Goal: Complete application form: Complete application form

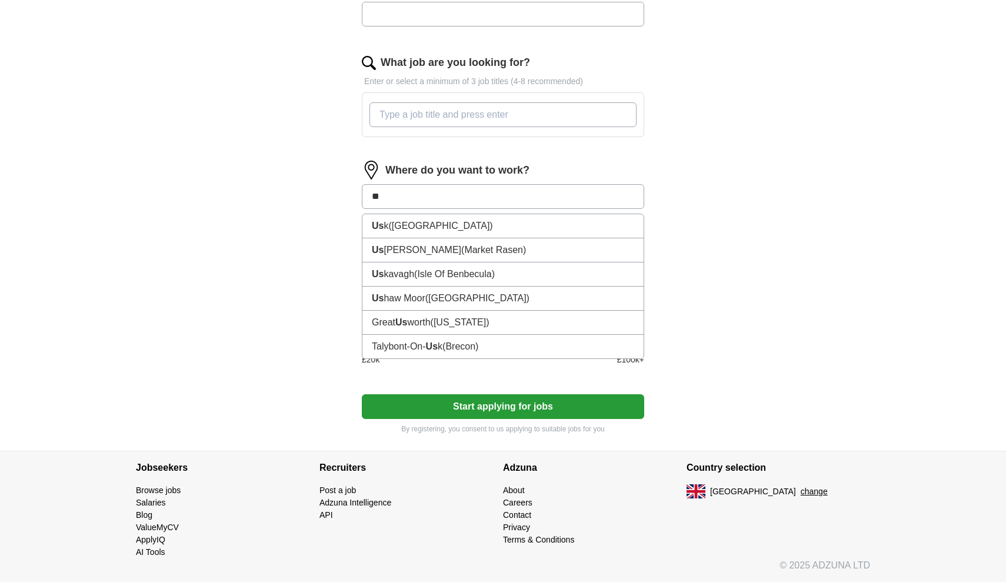
type input "*"
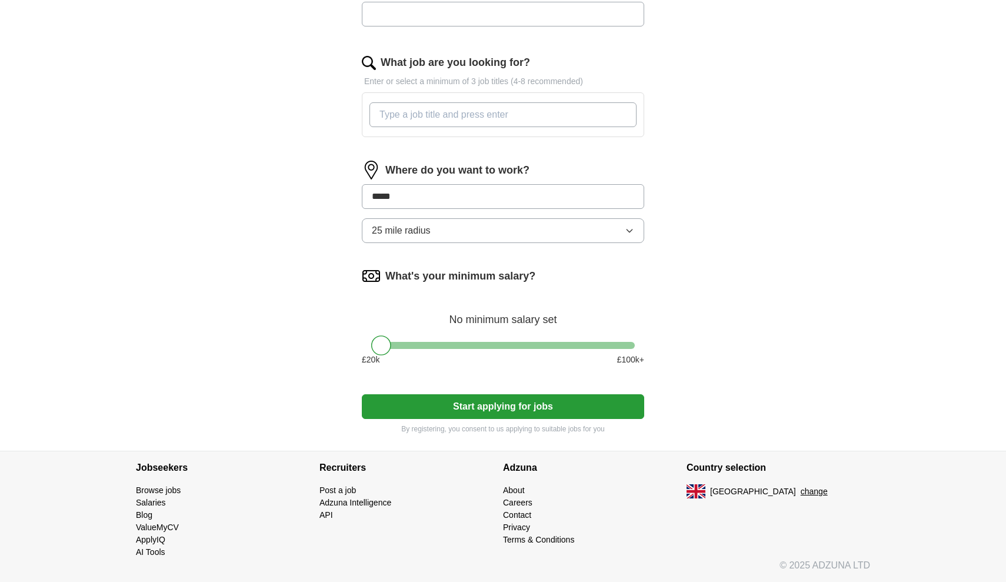
type input "******"
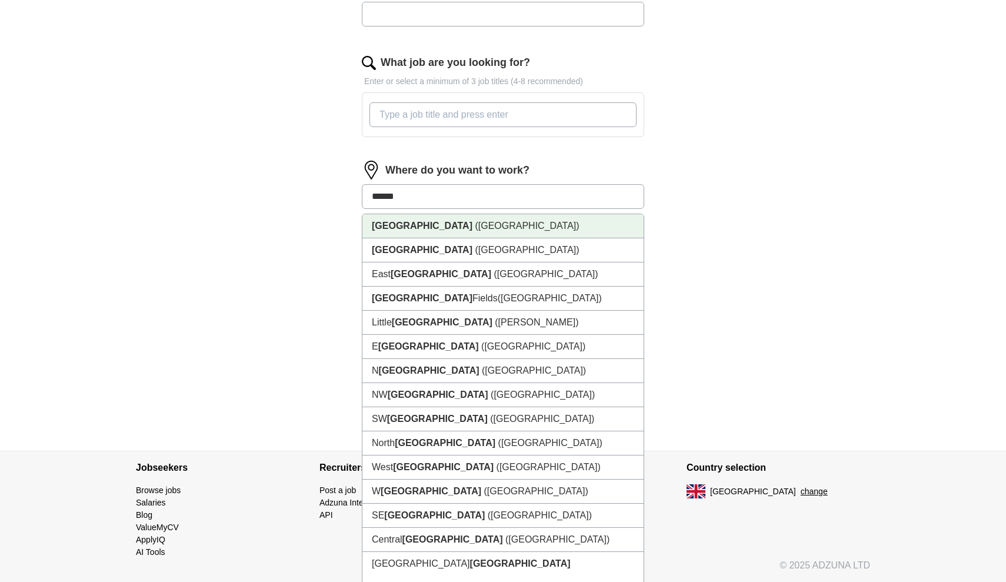
click at [551, 234] on li "[GEOGRAPHIC_DATA] ([GEOGRAPHIC_DATA])" at bounding box center [502, 226] width 281 height 24
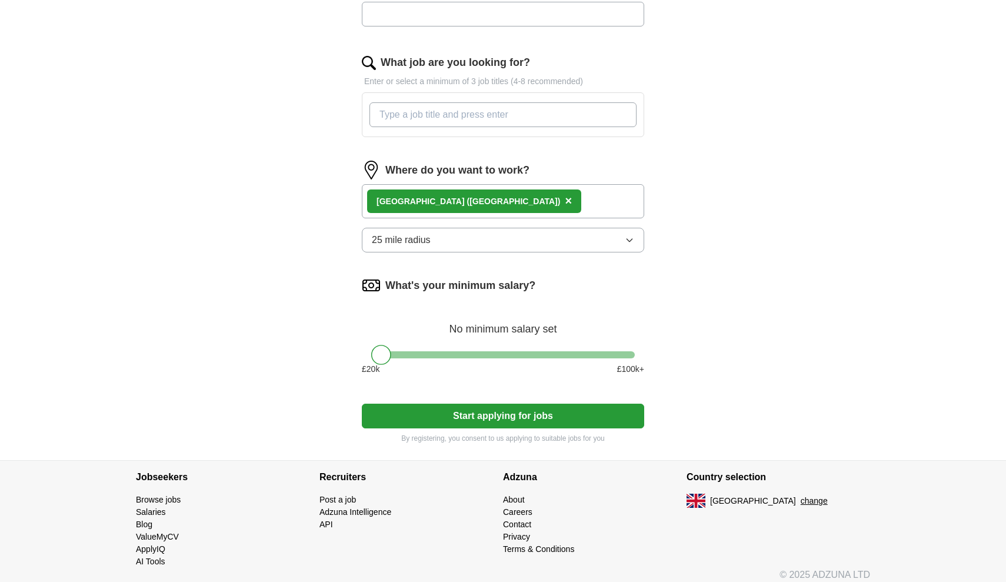
click at [527, 208] on div "[GEOGRAPHIC_DATA] ([GEOGRAPHIC_DATA]) ×" at bounding box center [503, 201] width 282 height 34
click at [483, 201] on div "[GEOGRAPHIC_DATA] ([GEOGRAPHIC_DATA]) ×" at bounding box center [503, 201] width 282 height 34
click at [464, 199] on div "[GEOGRAPHIC_DATA] ([GEOGRAPHIC_DATA]) ×" at bounding box center [503, 201] width 282 height 34
click at [458, 193] on div "[GEOGRAPHIC_DATA] ([GEOGRAPHIC_DATA]) ×" at bounding box center [503, 201] width 282 height 34
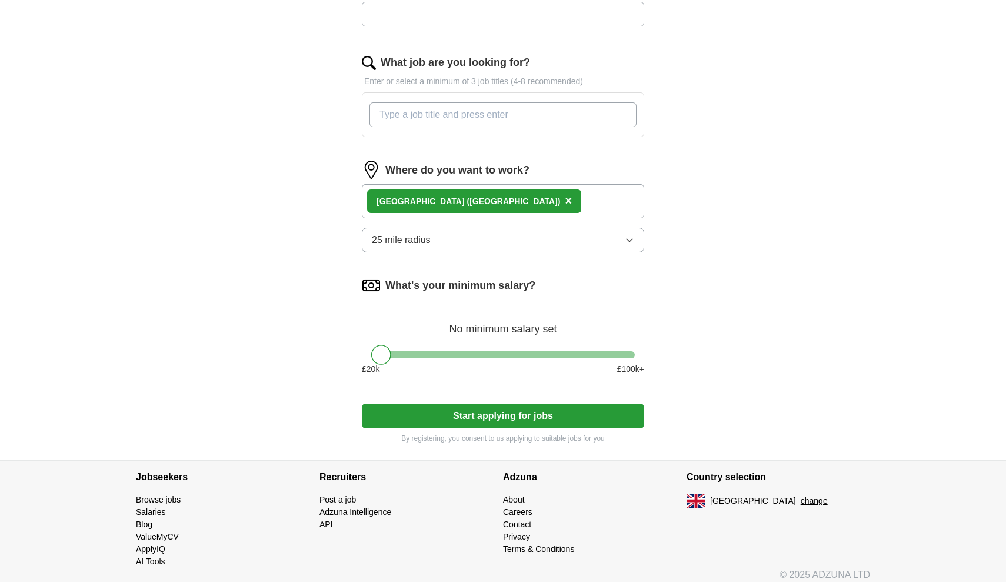
click at [565, 202] on span "×" at bounding box center [568, 200] width 7 height 13
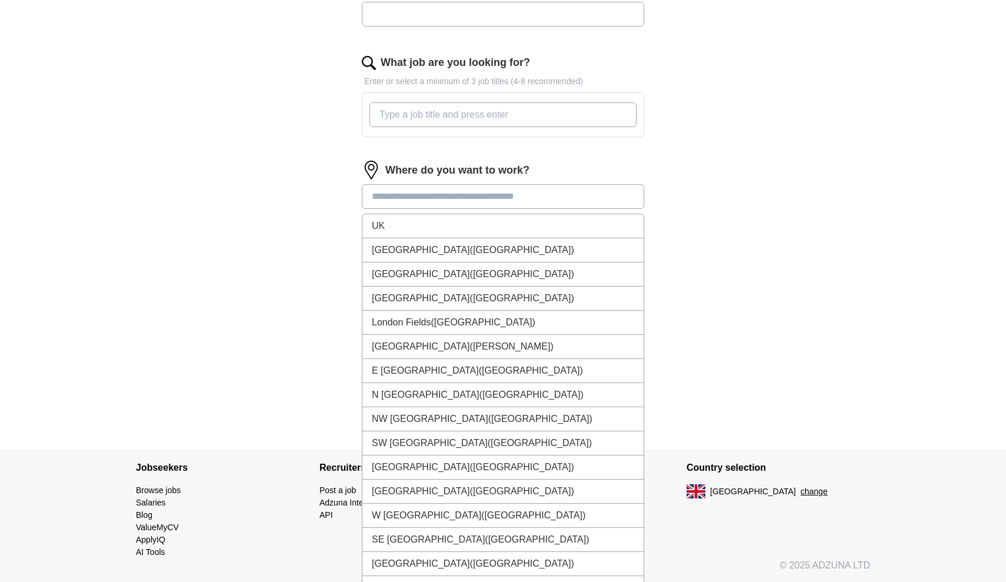
click at [411, 199] on input at bounding box center [503, 196] width 282 height 25
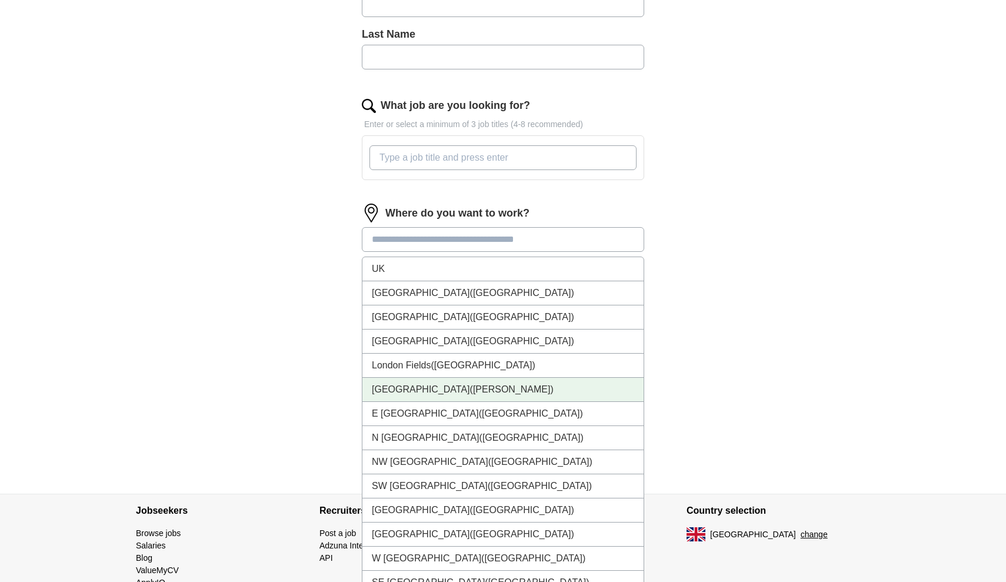
scroll to position [339, 0]
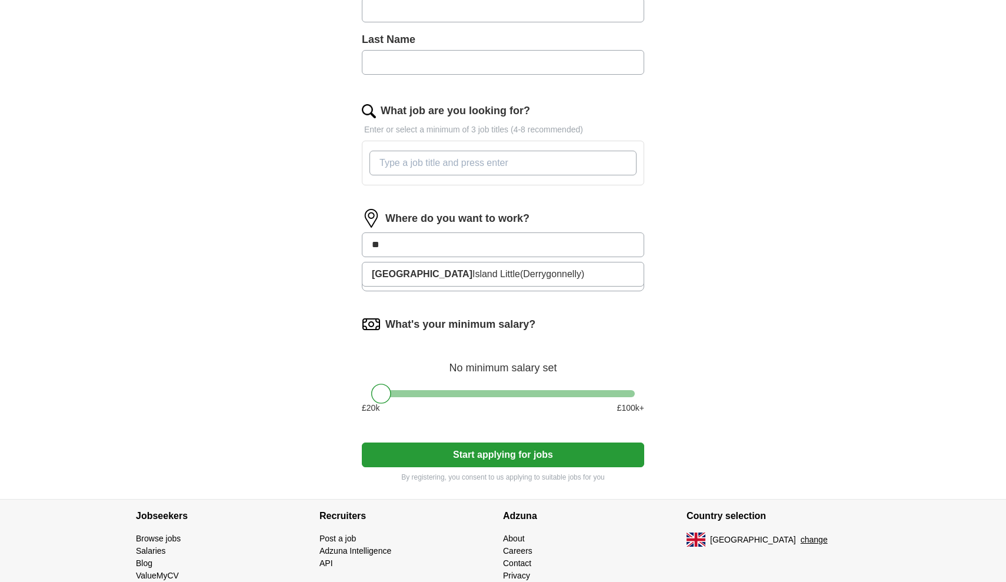
type input "*"
click at [503, 455] on button "Start applying for jobs" at bounding box center [503, 454] width 282 height 25
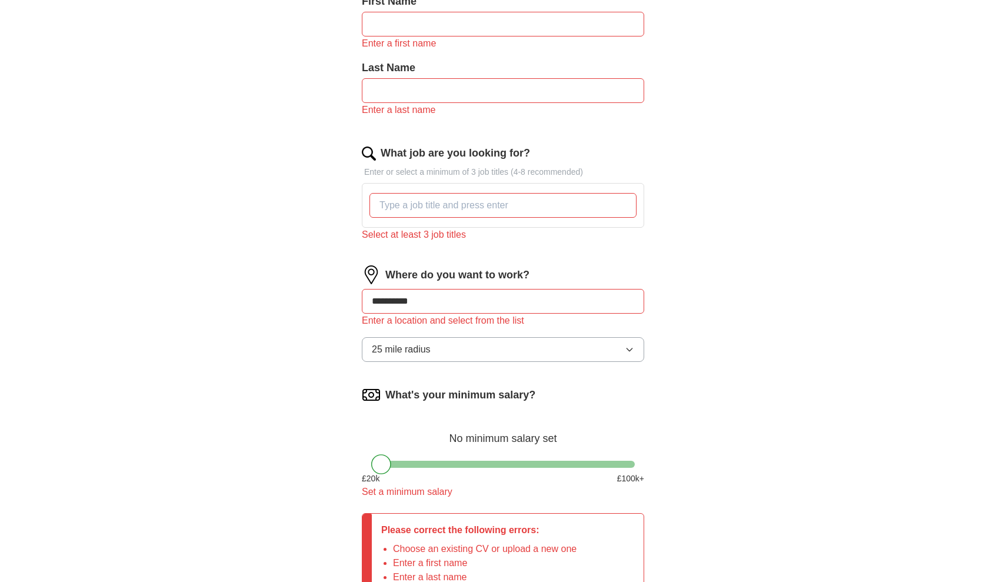
click at [409, 299] on input "*********" at bounding box center [503, 301] width 282 height 25
type input "***"
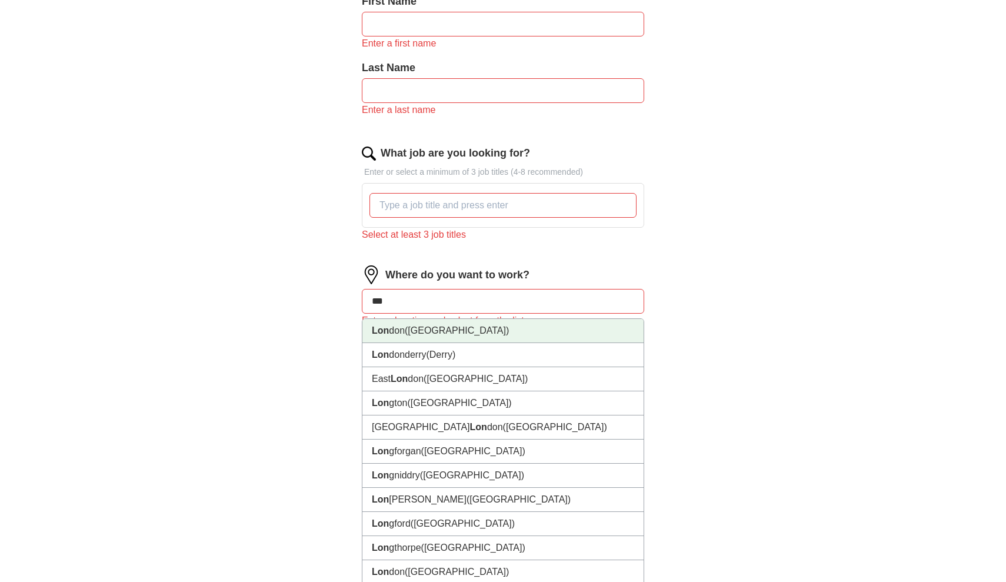
click at [432, 327] on li "Lon don ([GEOGRAPHIC_DATA])" at bounding box center [502, 331] width 281 height 24
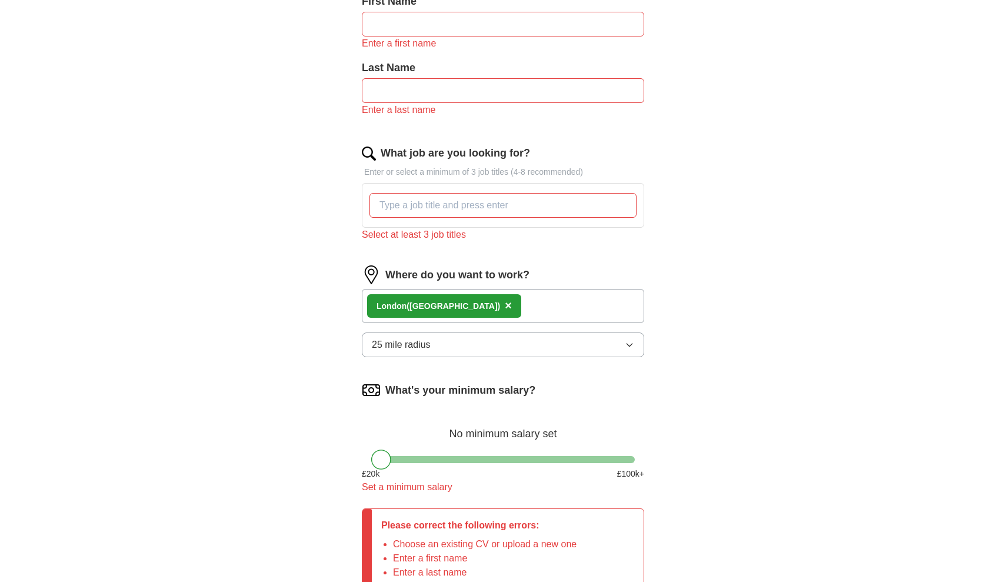
click at [261, 318] on div "ApplyIQ Let ApplyIQ do the hard work of searching and applying for jobs. Just t…" at bounding box center [503, 195] width 753 height 996
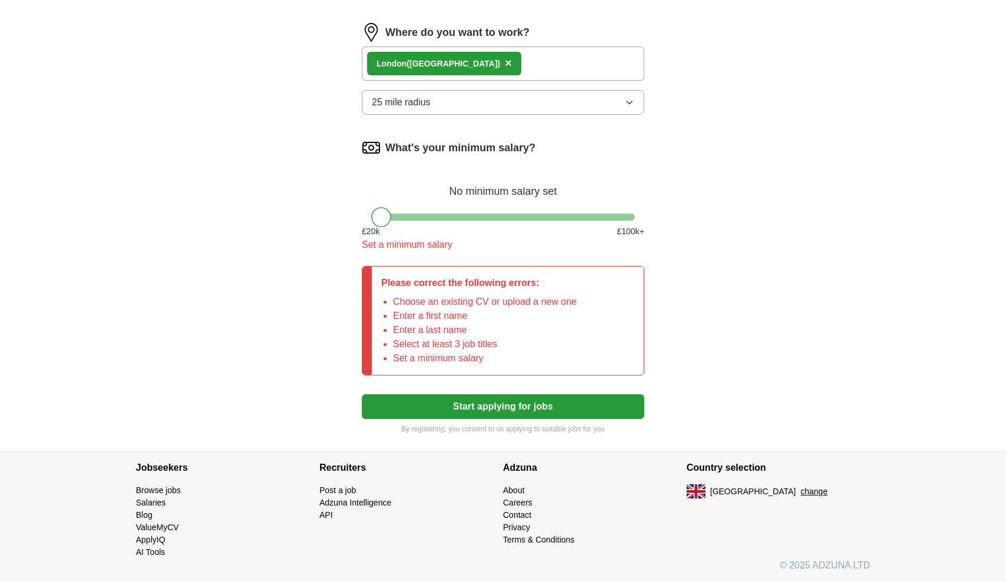
scroll to position [581, 0]
click at [625, 98] on icon "button" at bounding box center [629, 102] width 9 height 9
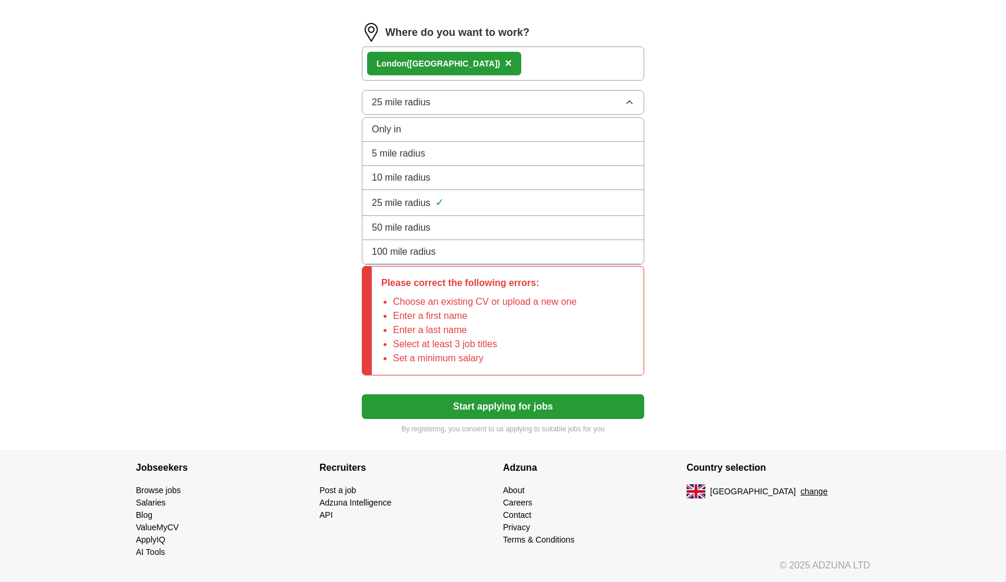
click at [625, 98] on button "25 mile radius" at bounding box center [503, 102] width 282 height 25
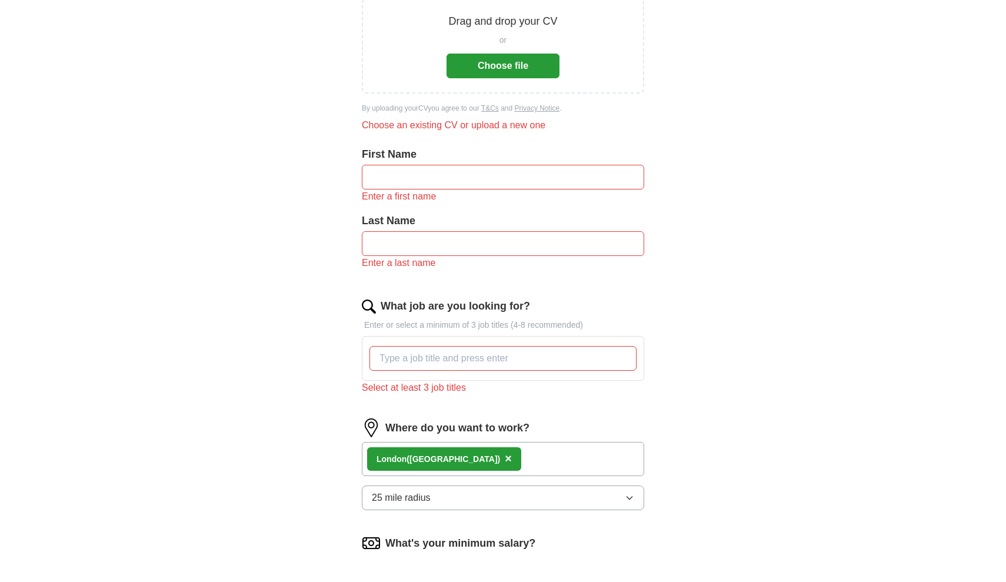
scroll to position [46, 0]
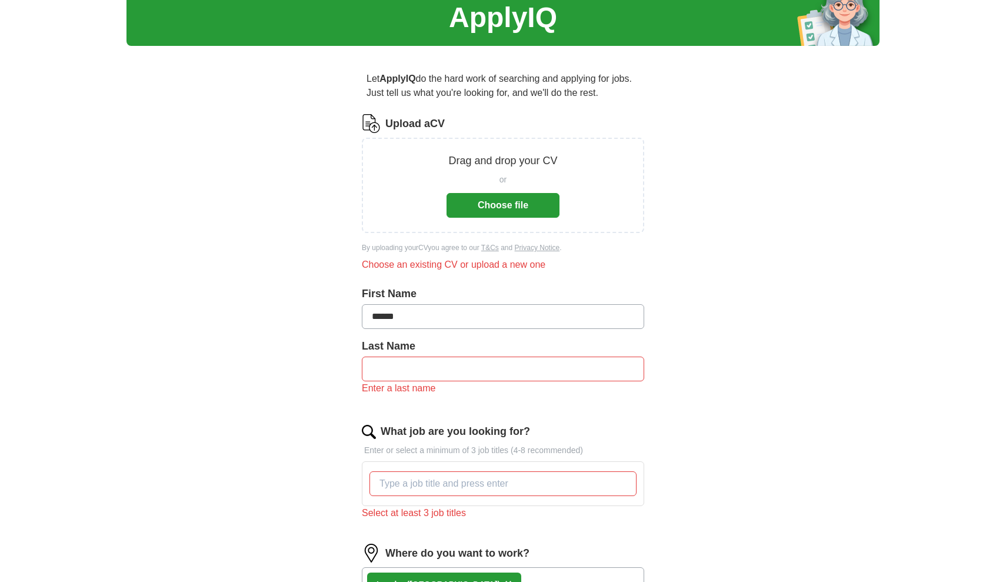
type input "******"
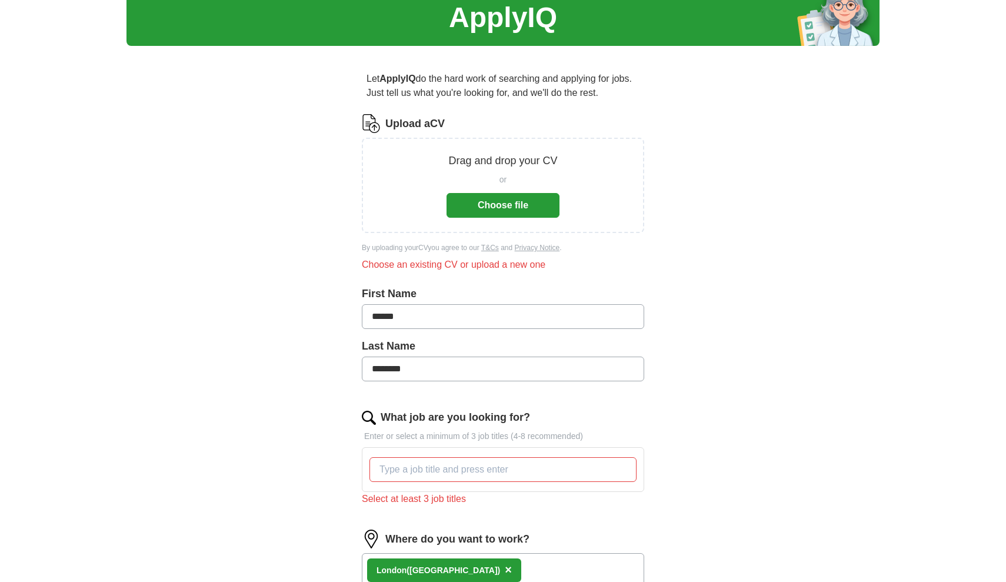
scroll to position [171, 0]
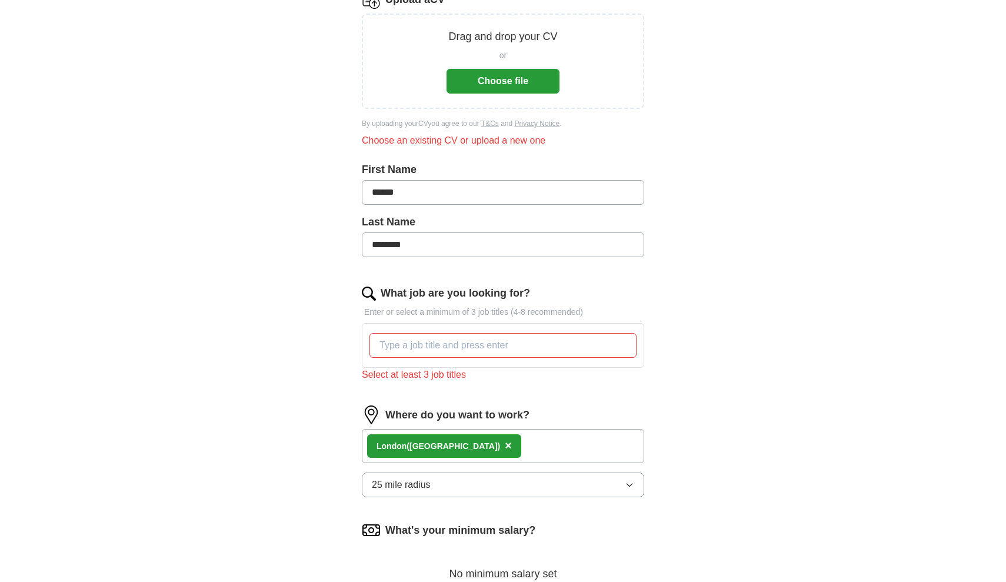
type input "********"
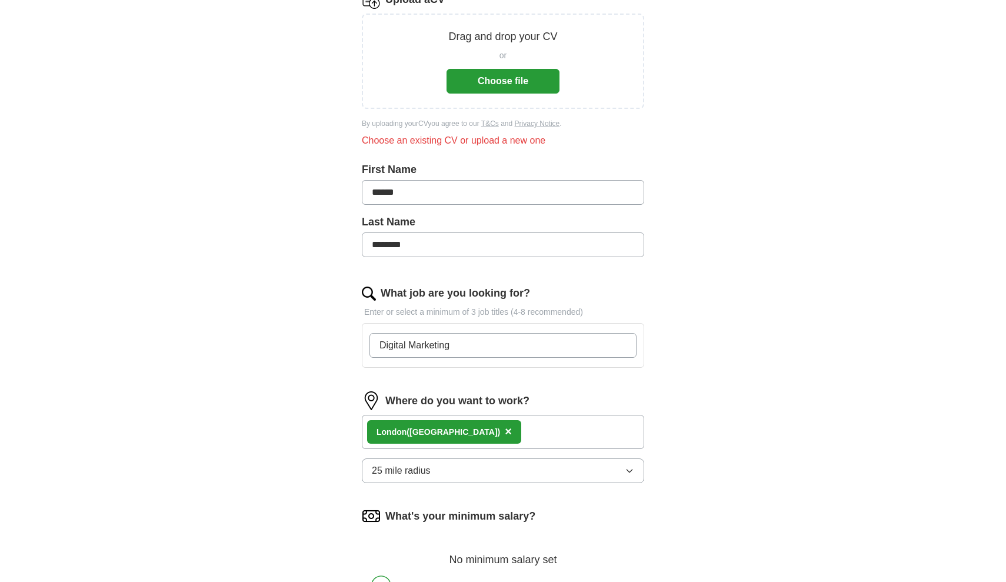
type input "Digital Marketing"
click at [782, 244] on div "ApplyIQ Let ApplyIQ do the hard work of searching and applying for jobs. Just t…" at bounding box center [503, 328] width 753 height 926
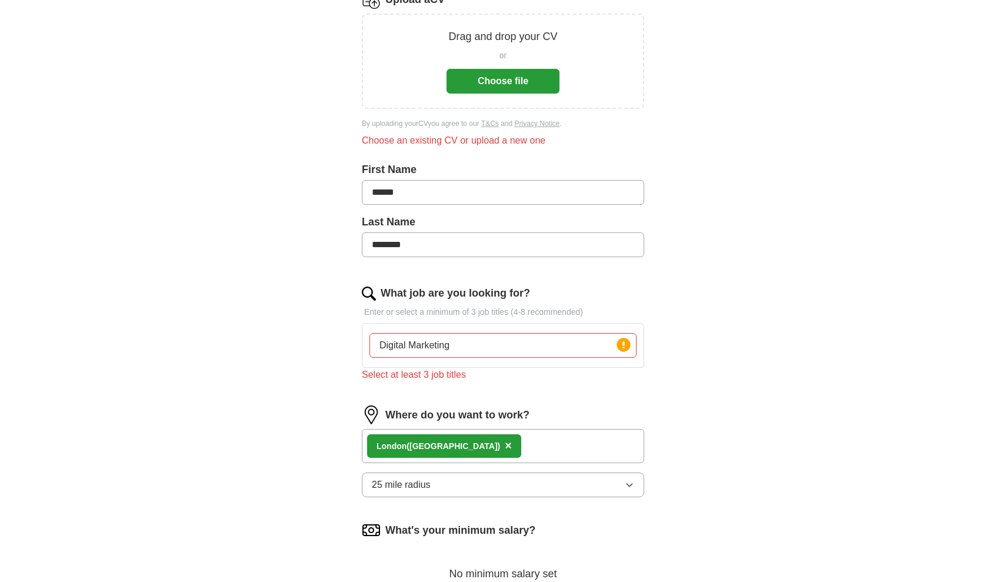
click at [532, 350] on input "Digital Marketing" at bounding box center [503, 345] width 267 height 25
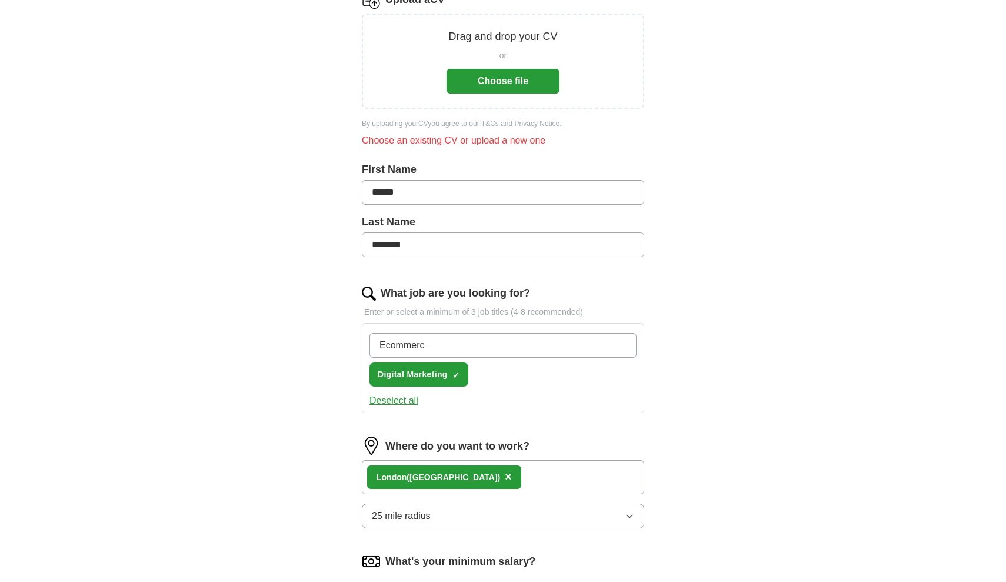
type input "Ecommerce"
type input "Marketing"
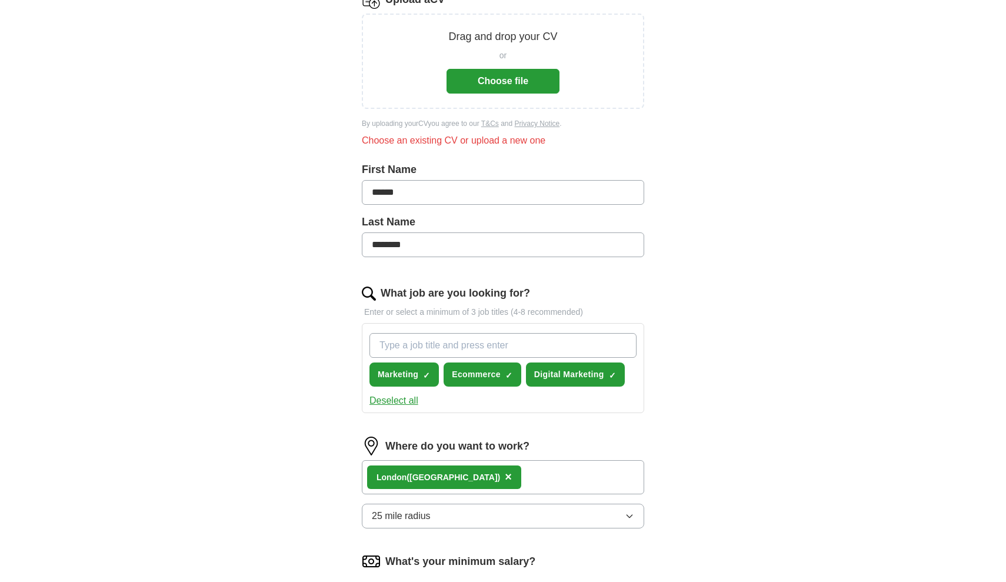
click at [759, 315] on div "ApplyIQ Let ApplyIQ do the hard work of searching and applying for jobs. Just t…" at bounding box center [503, 343] width 753 height 957
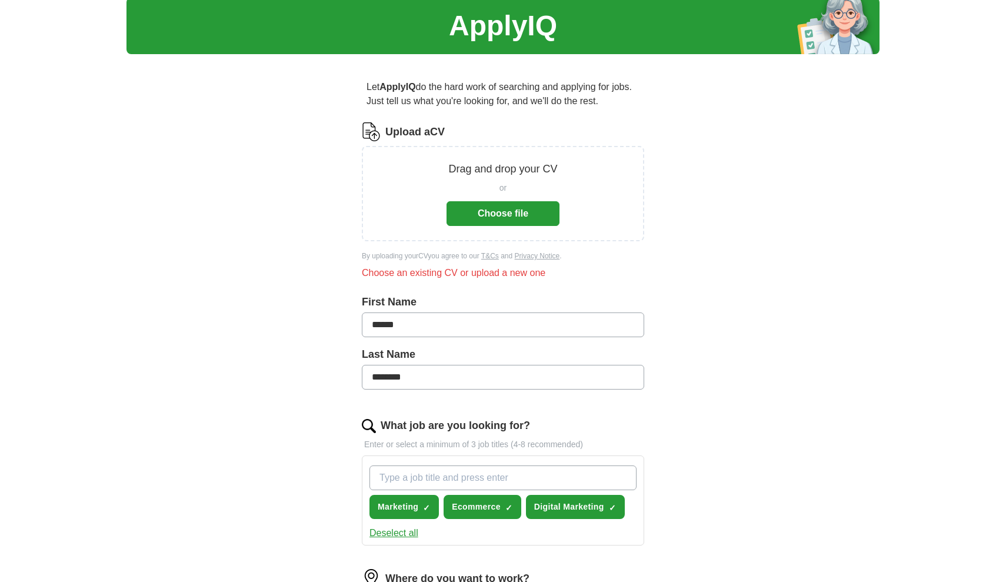
scroll to position [12, 0]
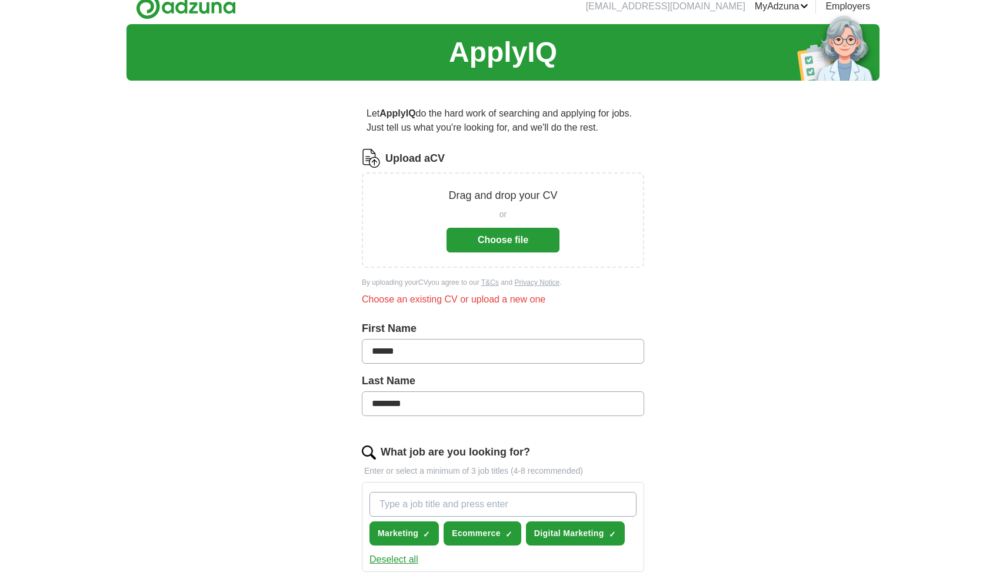
click at [493, 228] on button "Choose file" at bounding box center [503, 240] width 113 height 25
